Goal: Information Seeking & Learning: Learn about a topic

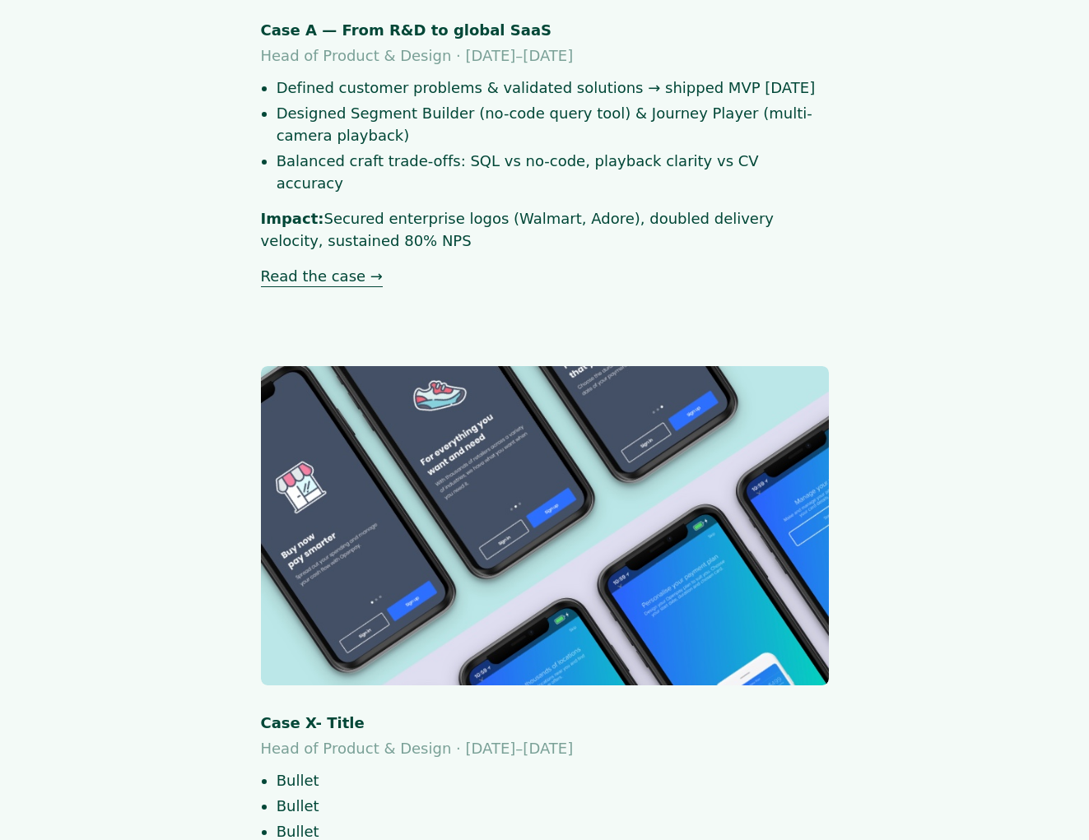
scroll to position [630, 0]
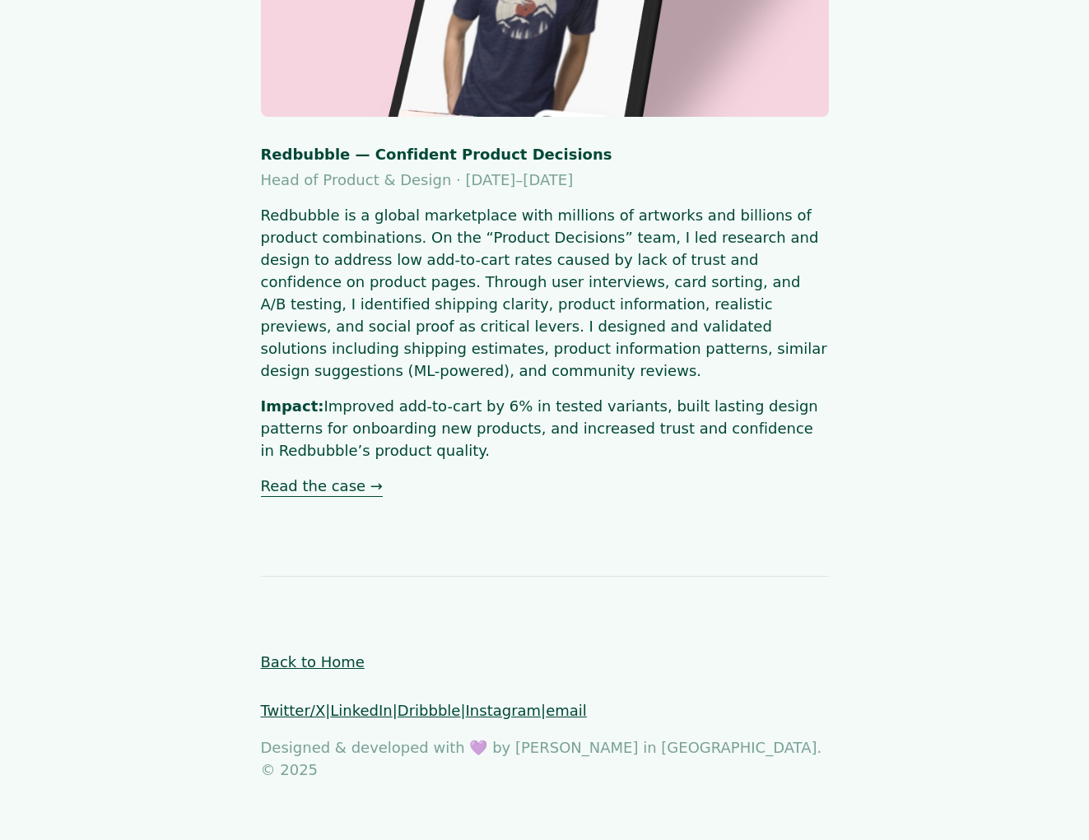
scroll to position [3723, 0]
click at [295, 671] on link "Back to Home" at bounding box center [313, 661] width 104 height 17
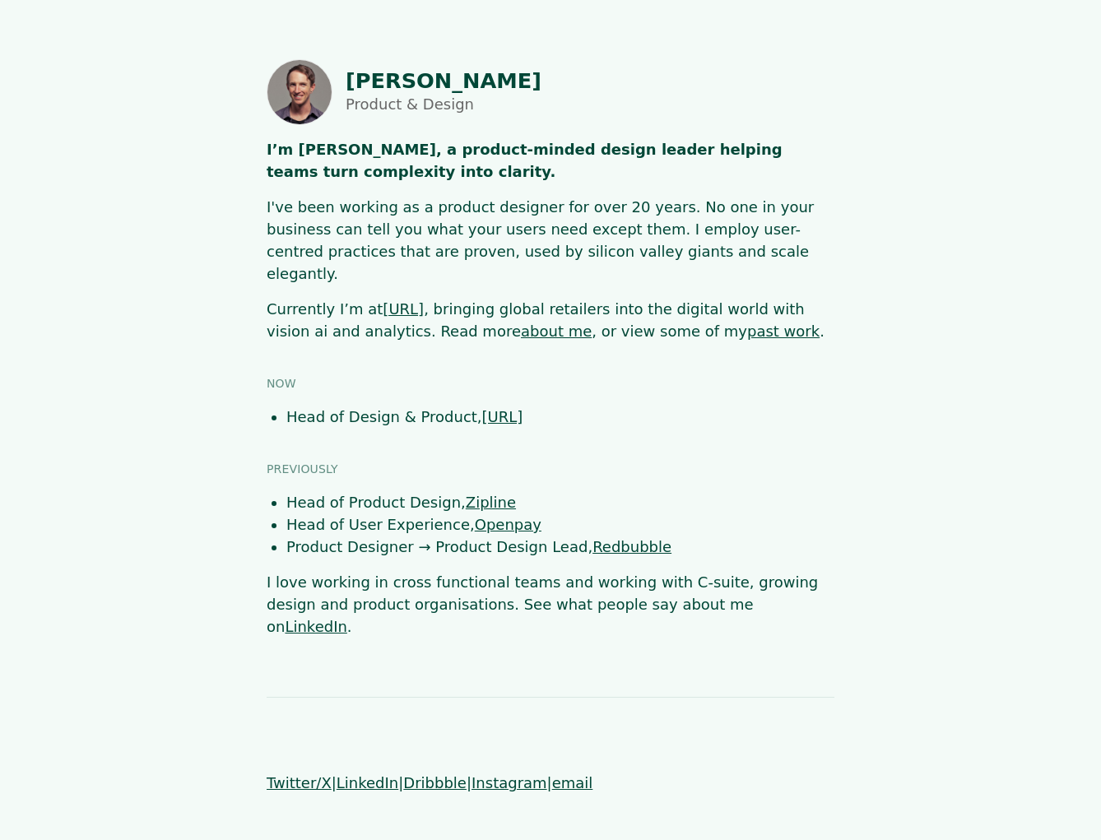
click at [521, 323] on link "about me" at bounding box center [556, 331] width 71 height 17
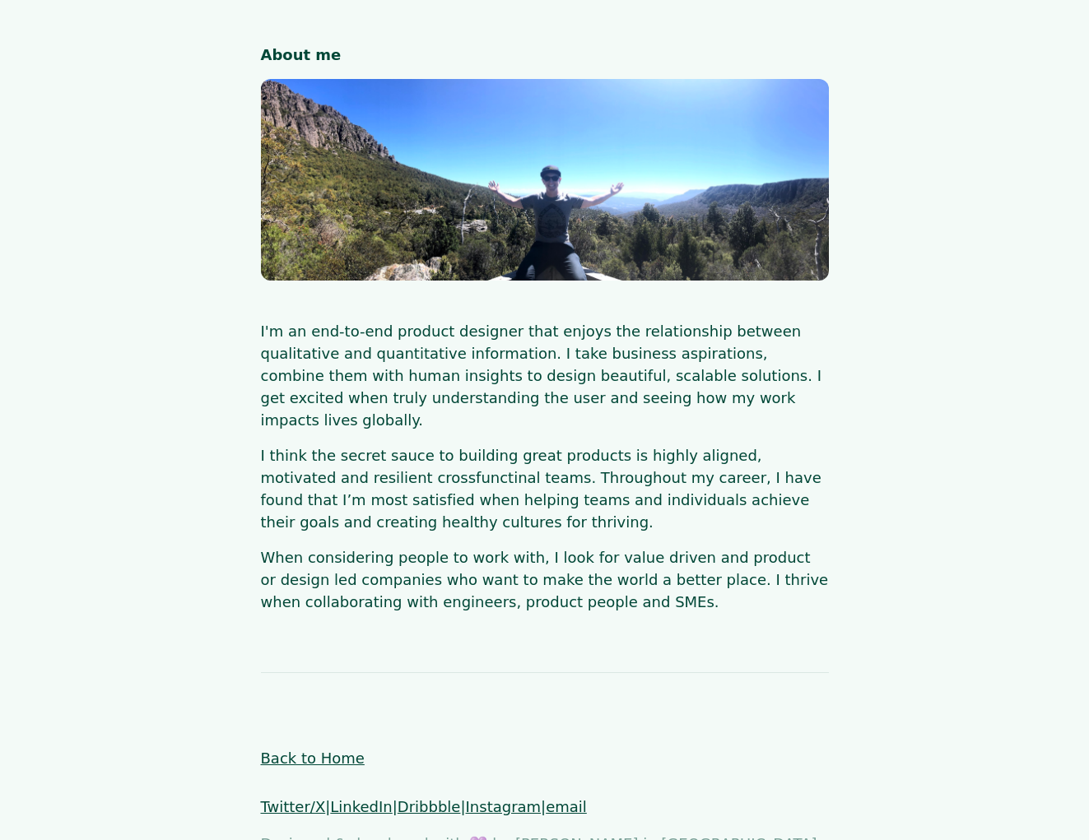
scroll to position [67, 0]
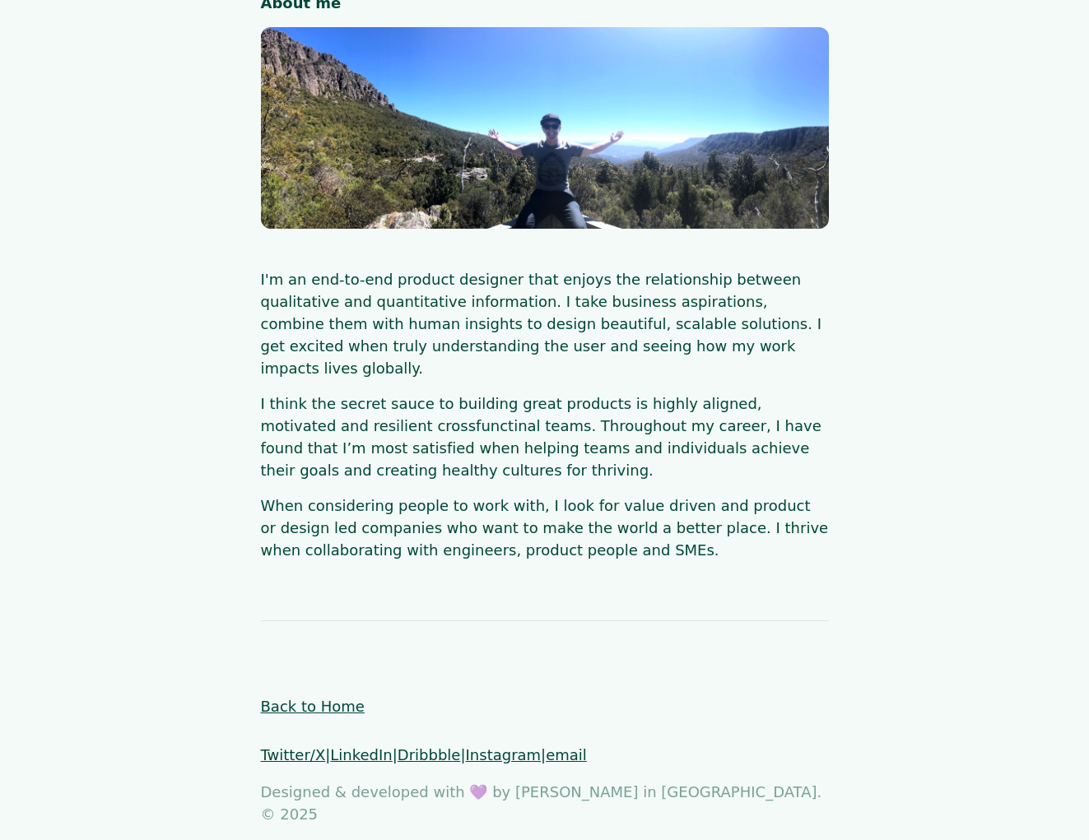
click at [319, 698] on link "Back to Home" at bounding box center [313, 706] width 104 height 17
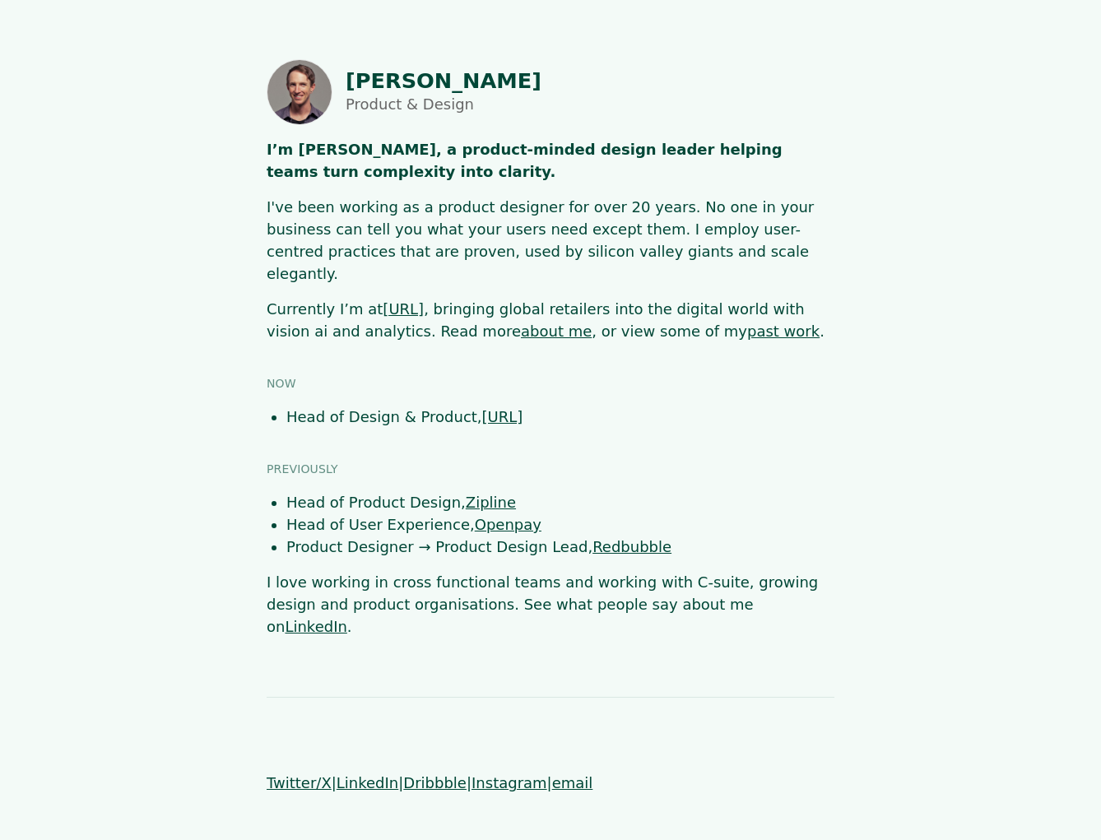
click at [747, 323] on link "past work" at bounding box center [783, 331] width 72 height 17
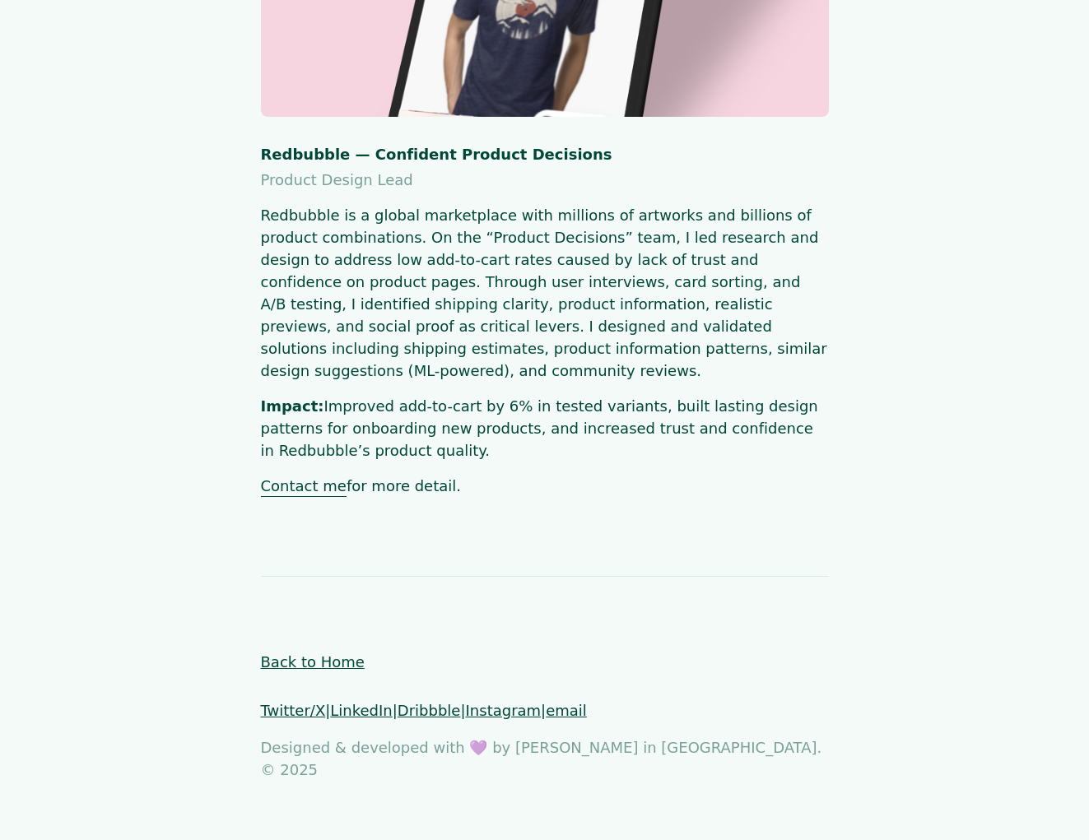
scroll to position [3723, 0]
click at [318, 671] on link "Back to Home" at bounding box center [313, 661] width 104 height 17
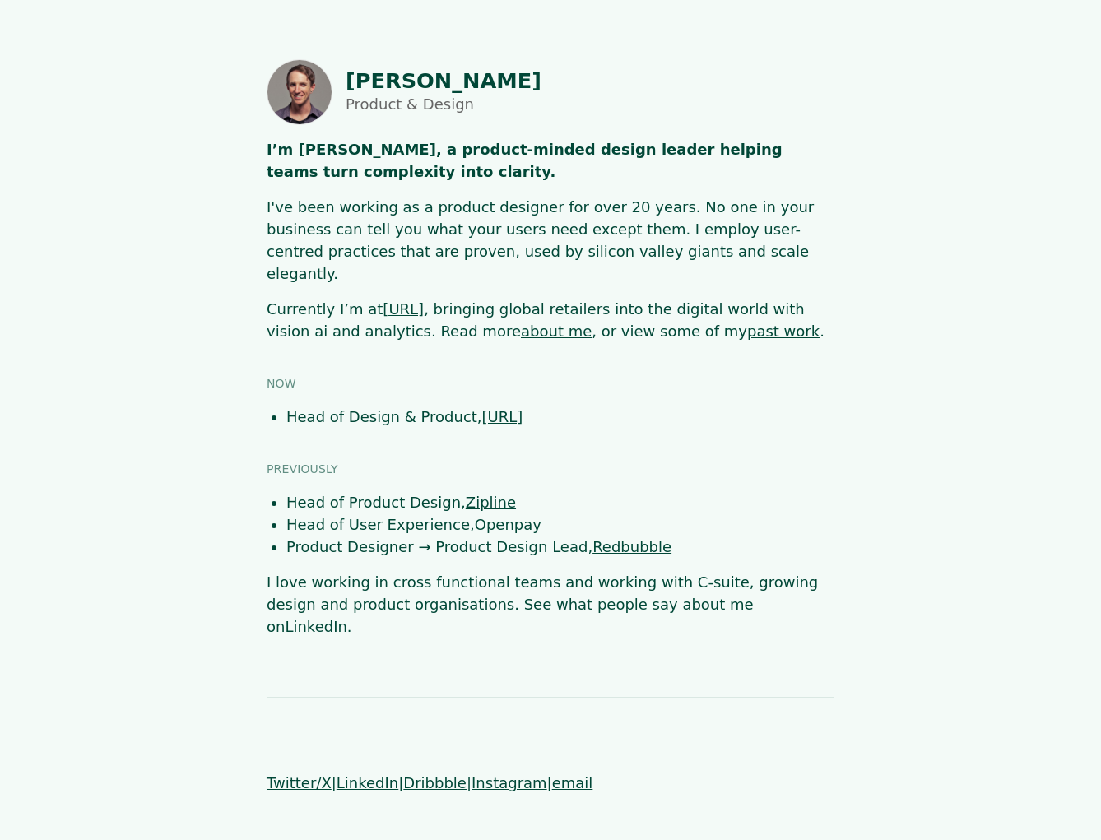
click at [747, 323] on link "past work" at bounding box center [783, 331] width 72 height 17
click at [521, 323] on link "about me" at bounding box center [556, 331] width 71 height 17
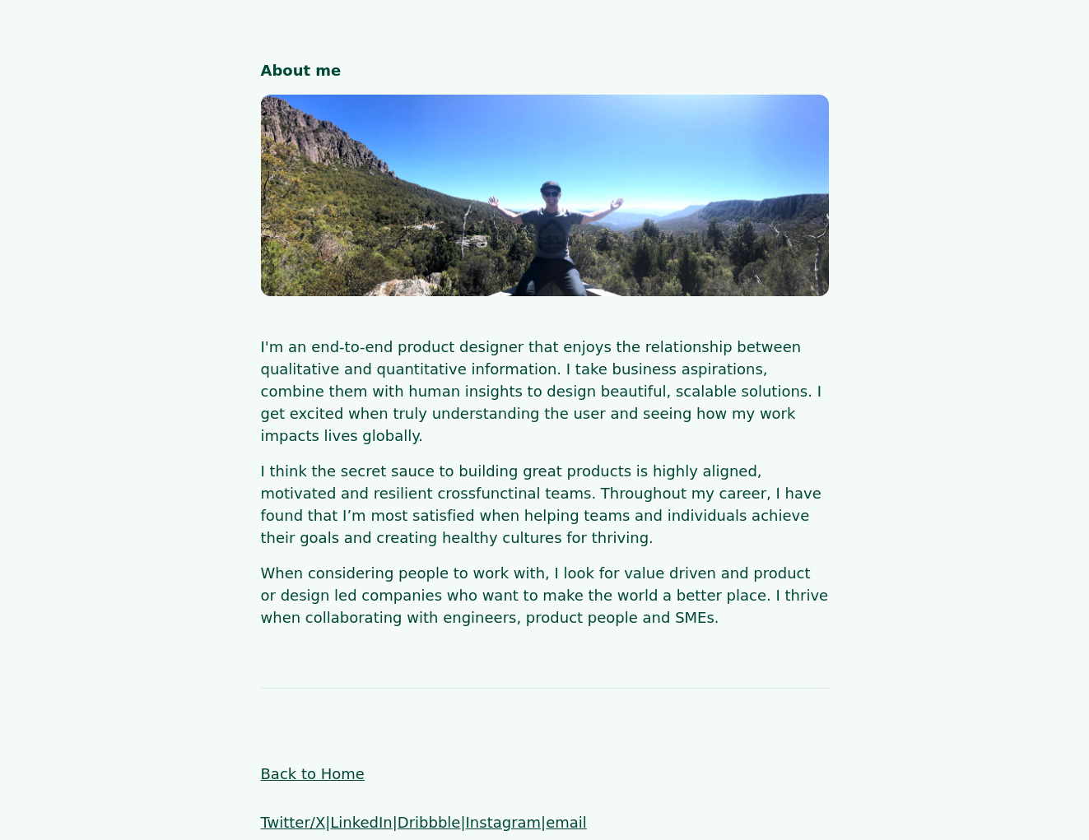
click at [328, 765] on link "Back to Home" at bounding box center [313, 773] width 104 height 17
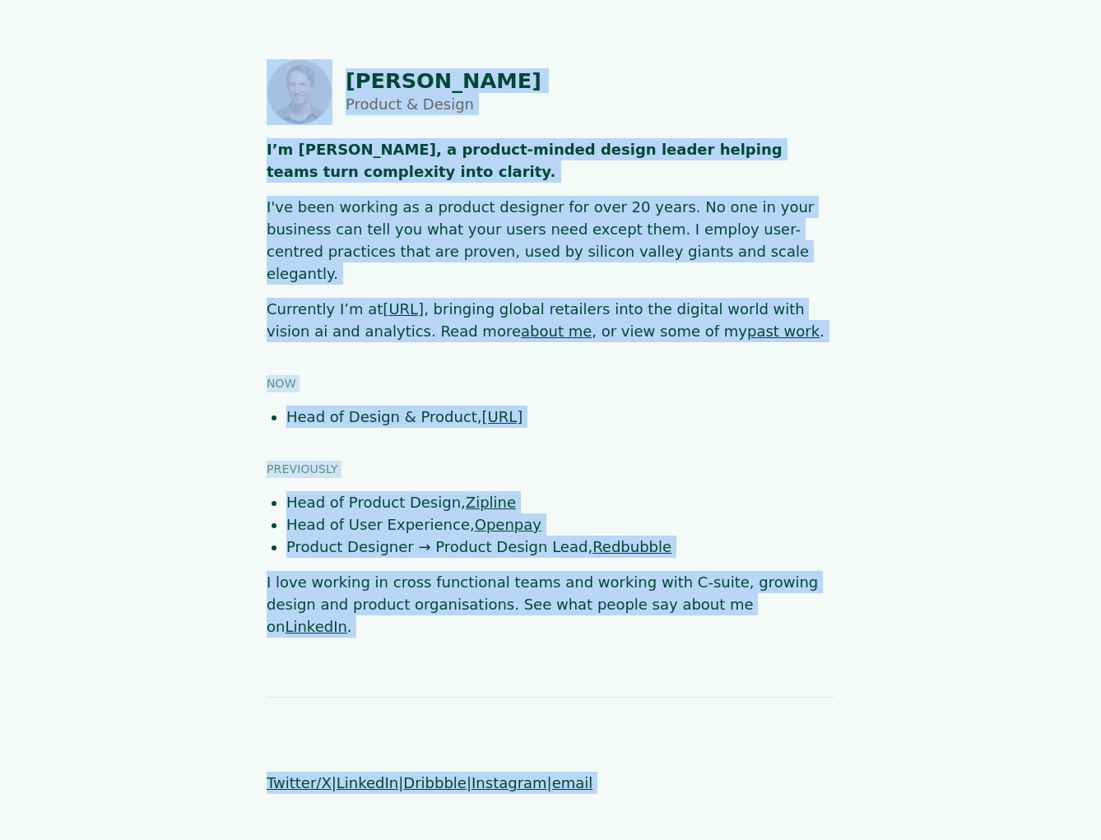
copy body "Shaun Byrne Product & Design I’m Shaun 👋, a product-minded design leader helpin…"
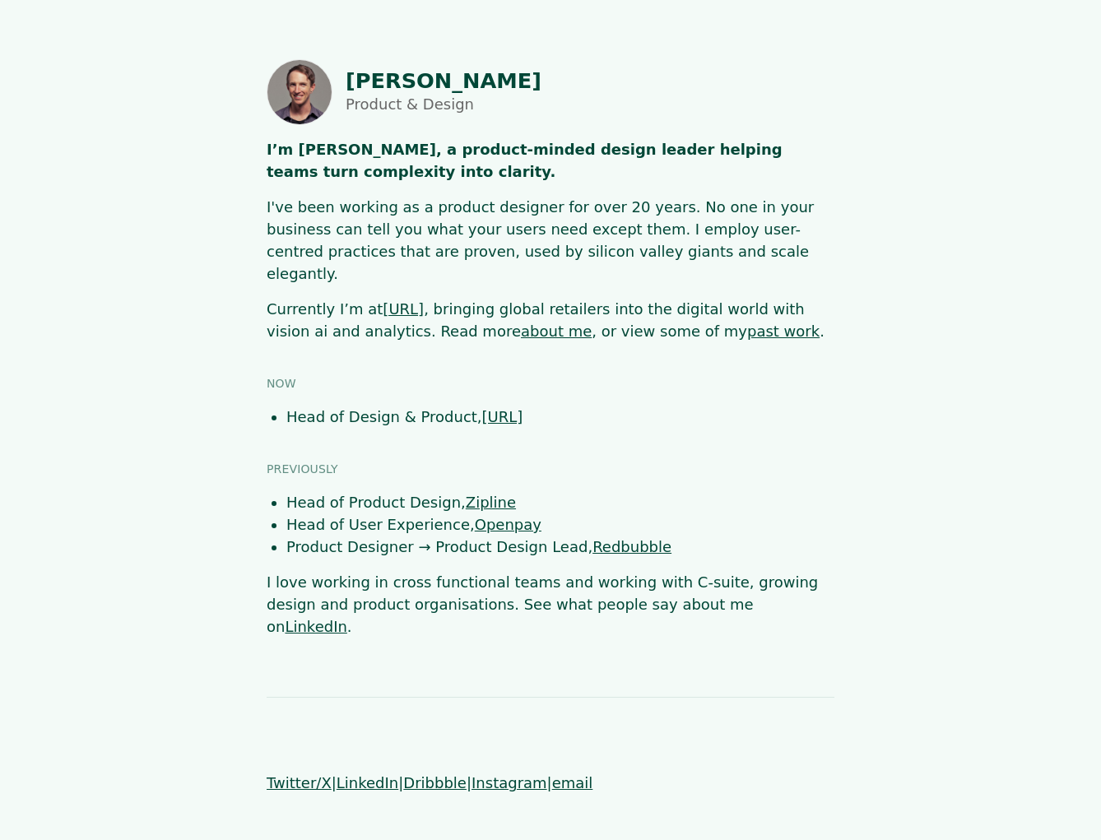
click at [869, 426] on main "Shaun Byrne Product & Design I’m Shaun 👋, a product-minded design leader helpin…" at bounding box center [550, 348] width 969 height 579
drag, startPoint x: 880, startPoint y: 583, endPoint x: 872, endPoint y: 588, distance: 8.9
click at [881, 583] on main "Shaun Byrne Product & Design I’m Shaun 👋, a product-minded design leader helpin…" at bounding box center [550, 348] width 969 height 579
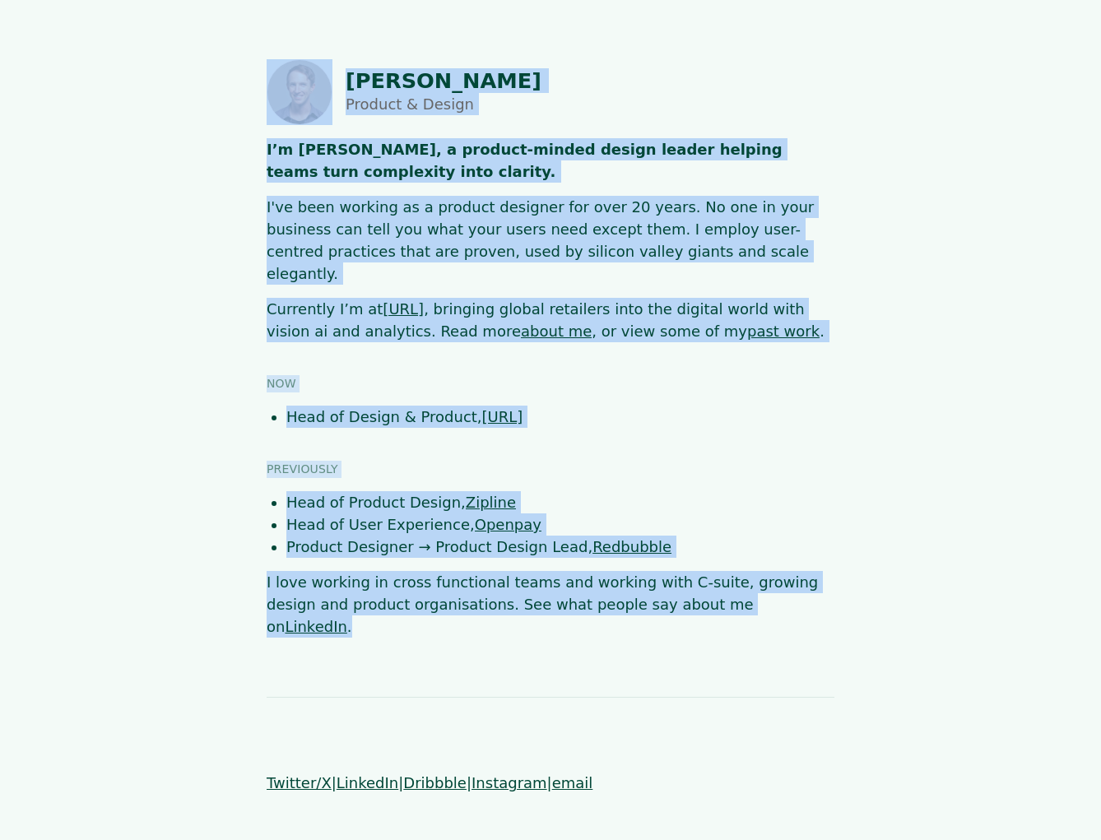
drag, startPoint x: 772, startPoint y: 583, endPoint x: 324, endPoint y: 122, distance: 642.5
click at [140, 47] on html "[PERSON_NAME] Product & Design I’m [PERSON_NAME], a product-minded design leade…" at bounding box center [550, 426] width 1101 height 853
copy div "[PERSON_NAME] Product & Design I’m [PERSON_NAME], a product-minded design leade…"
click at [521, 323] on link "about me" at bounding box center [556, 331] width 71 height 17
drag, startPoint x: 267, startPoint y: 42, endPoint x: 793, endPoint y: 574, distance: 748.9
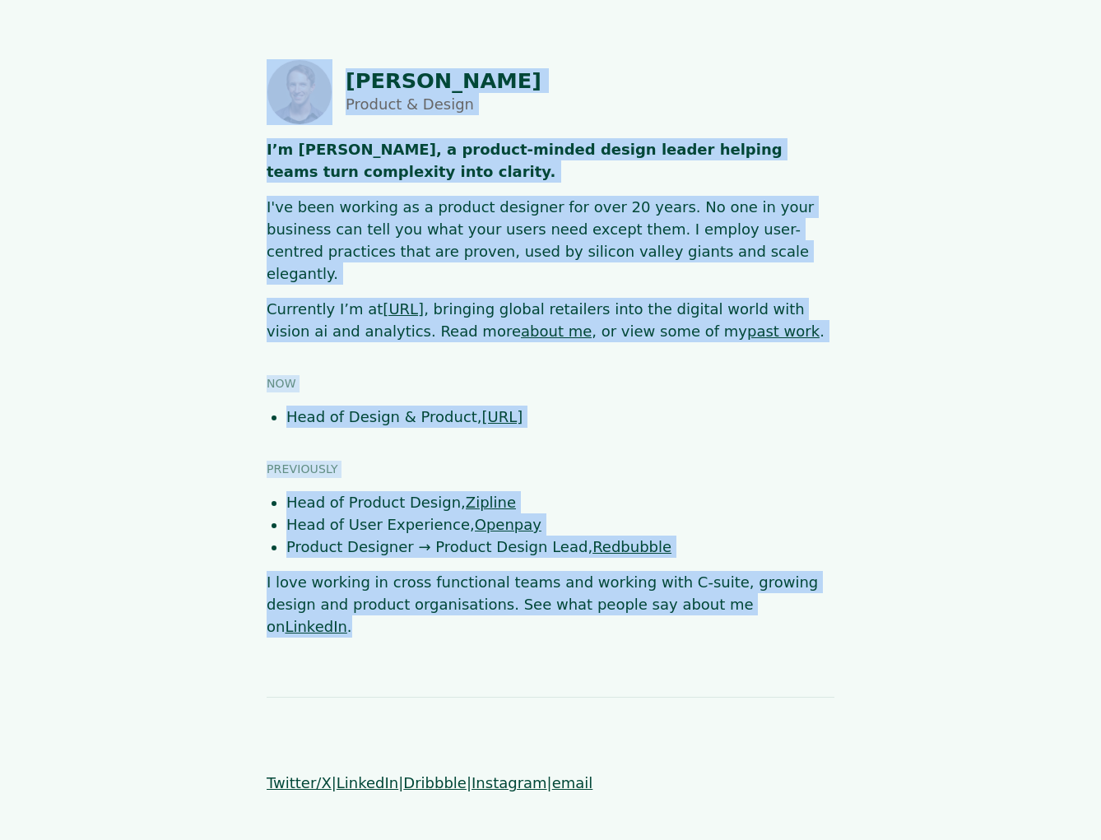
click at [788, 584] on html "[PERSON_NAME] Product & Design I’m [PERSON_NAME], a product-minded design leade…" at bounding box center [550, 426] width 1101 height 853
copy div "[PERSON_NAME] Product & Design I’m [PERSON_NAME], a product-minded design leade…"
click at [521, 323] on link "about me" at bounding box center [556, 331] width 71 height 17
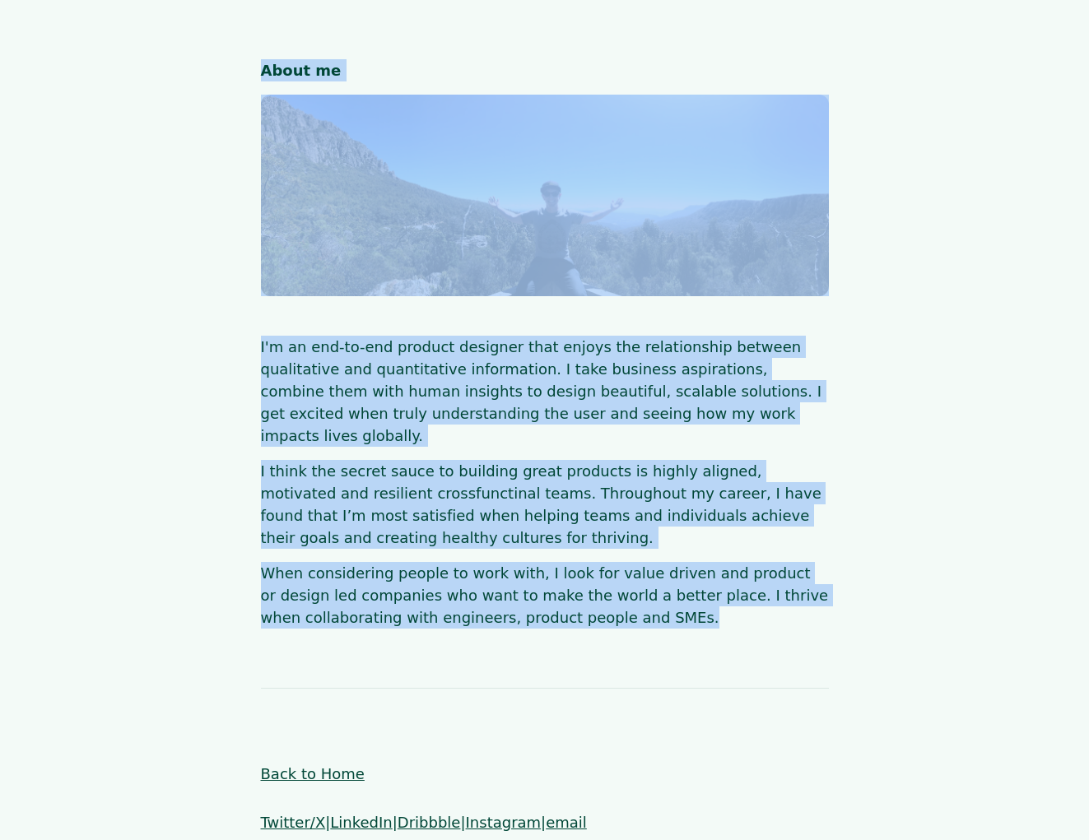
click at [843, 612] on html "About me I'm an end-to-end product designer that enjoys the relationship betwee…" at bounding box center [544, 476] width 1089 height 952
click at [344, 765] on link "Back to Home" at bounding box center [313, 773] width 104 height 17
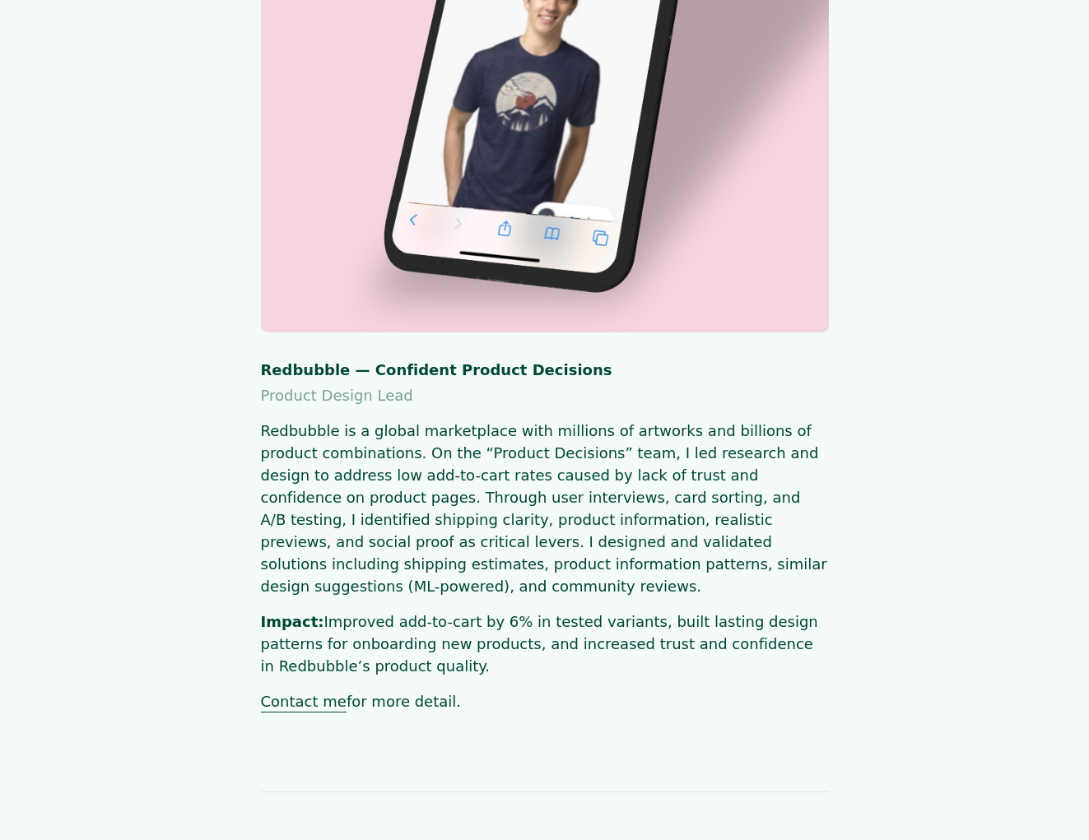
scroll to position [3723, 0]
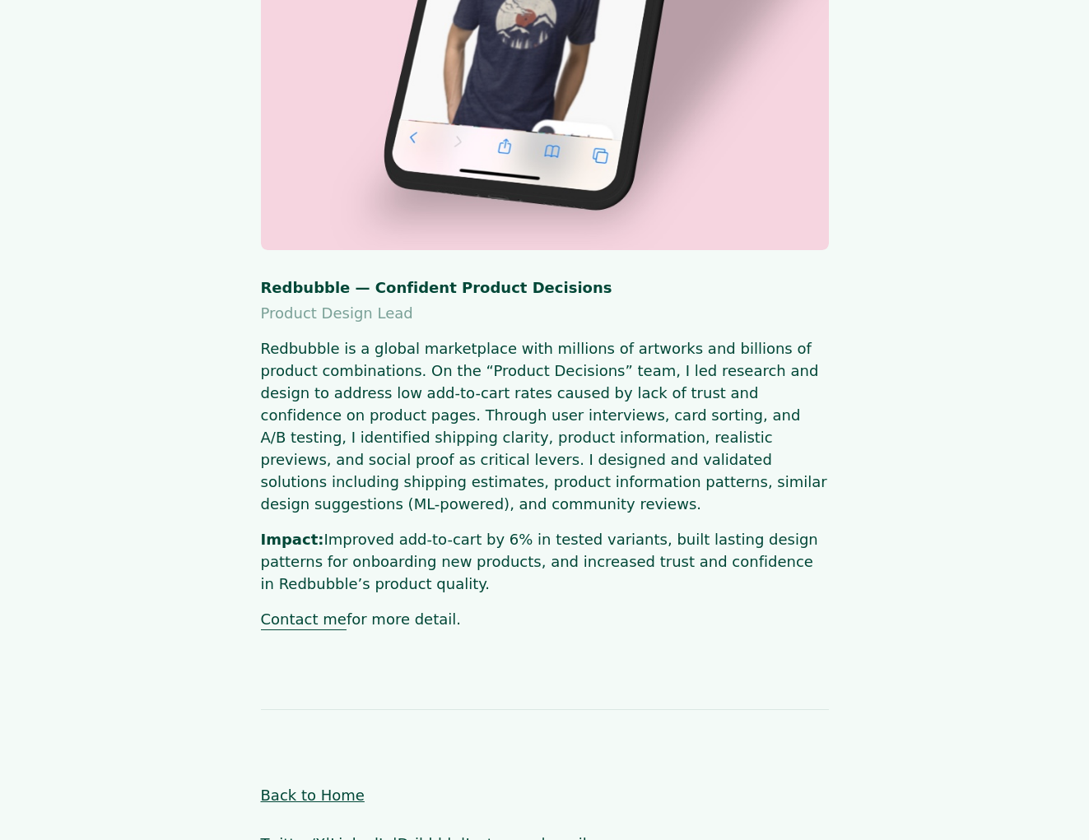
click at [549, 608] on p "Contact me for more detail." at bounding box center [545, 619] width 568 height 22
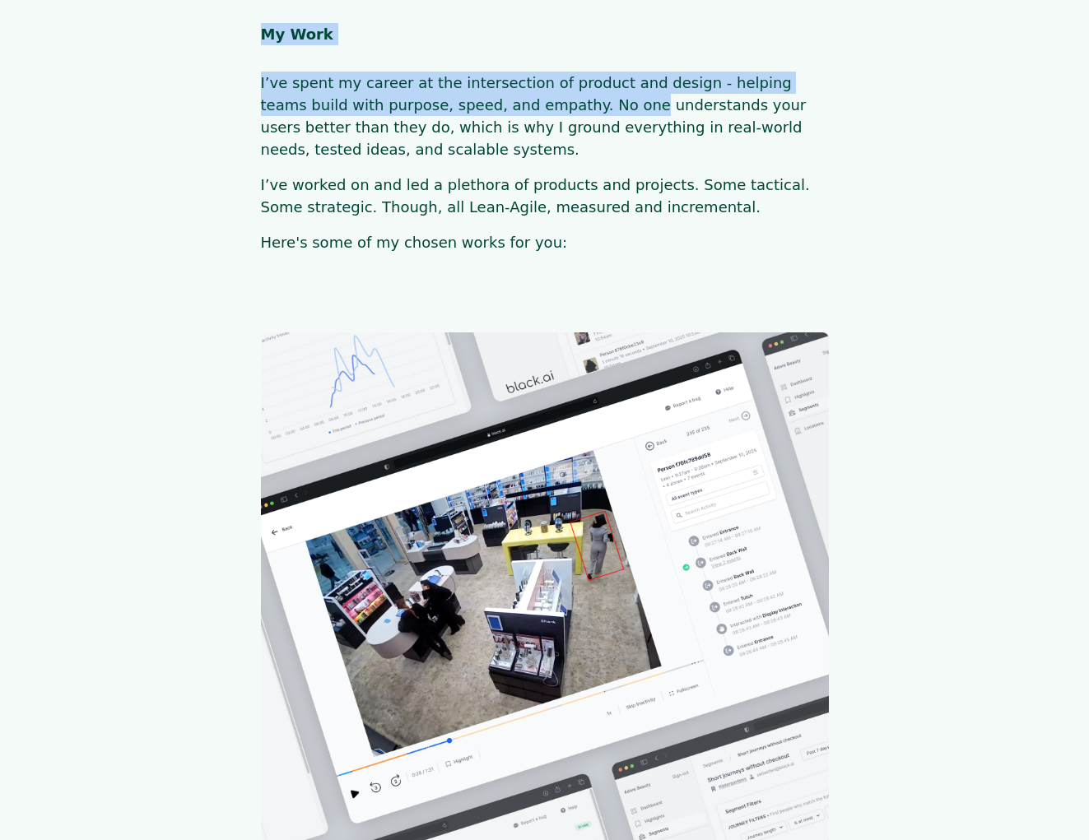
scroll to position [0, 0]
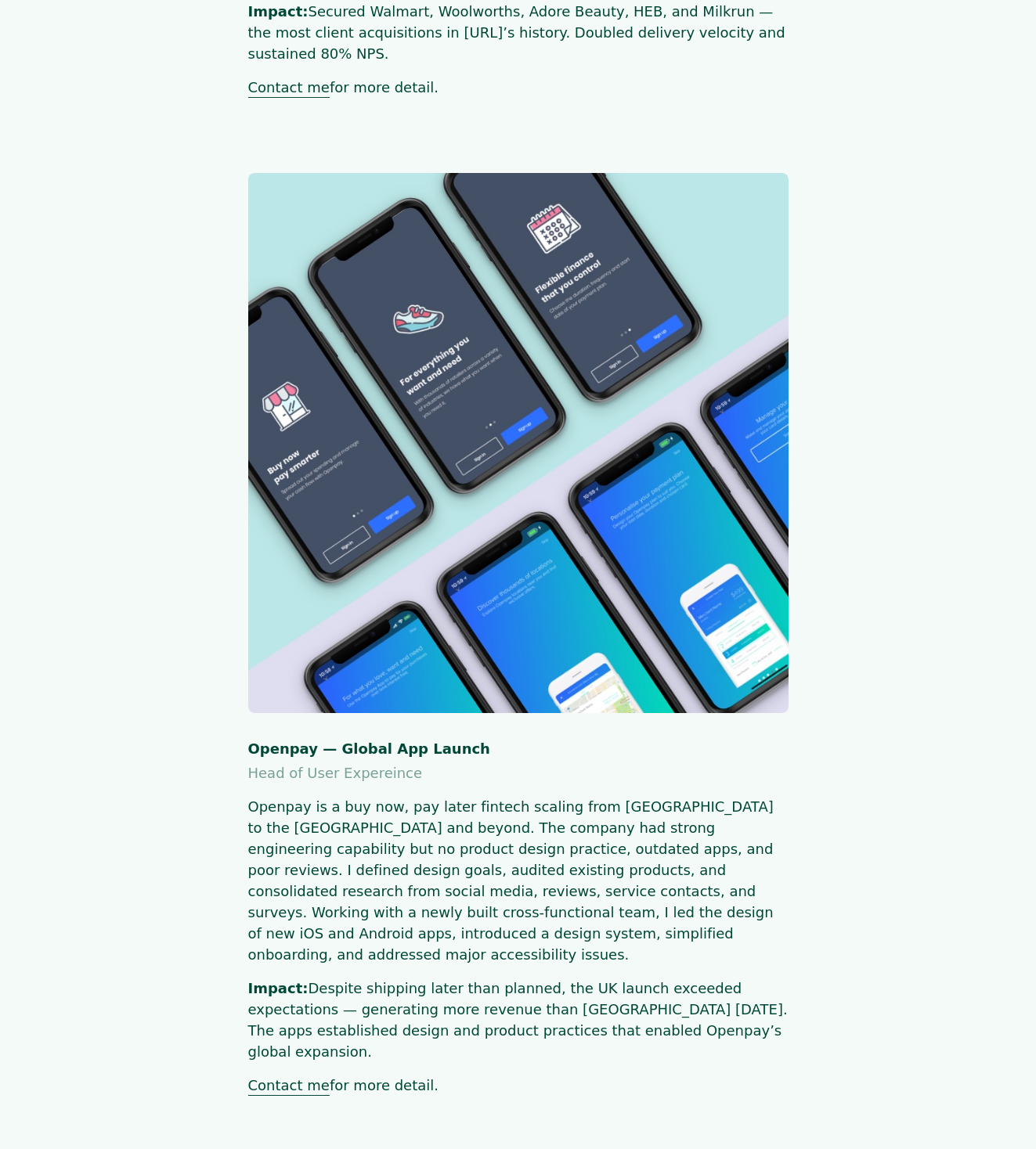
scroll to position [2267, 0]
